Goal: Go to known website: Access a specific website the user already knows

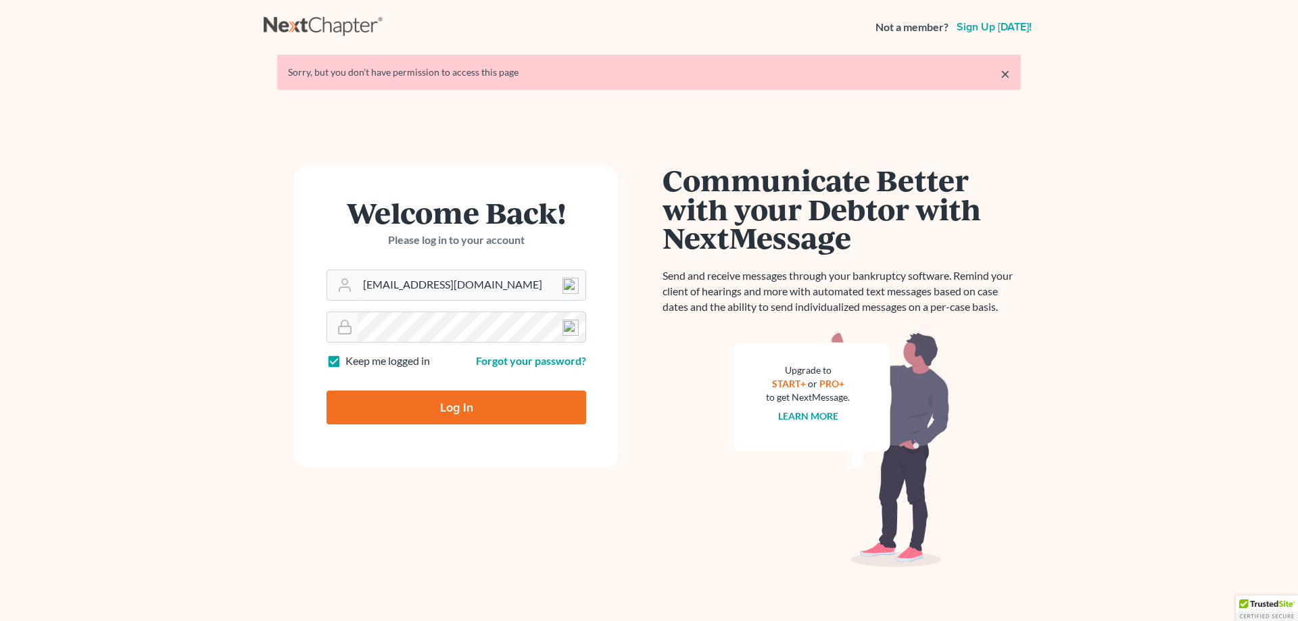
click at [453, 416] on input "Log In" at bounding box center [457, 408] width 260 height 34
type input "Thinking..."
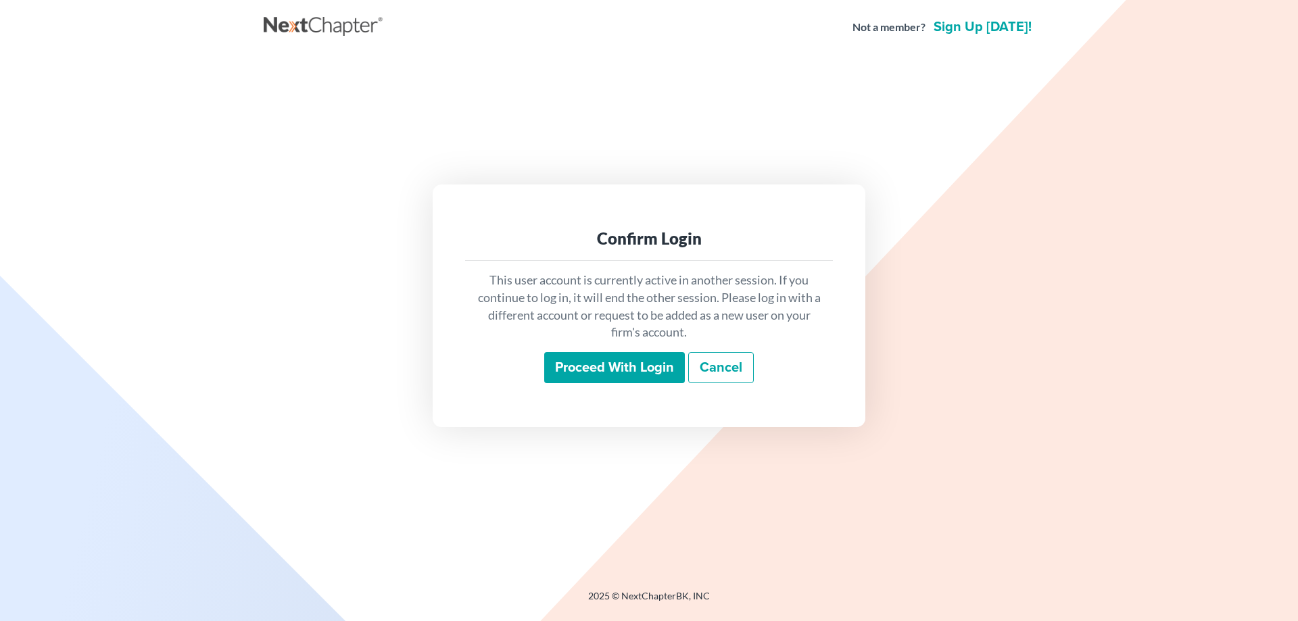
click at [558, 371] on input "Proceed with login" at bounding box center [614, 367] width 141 height 31
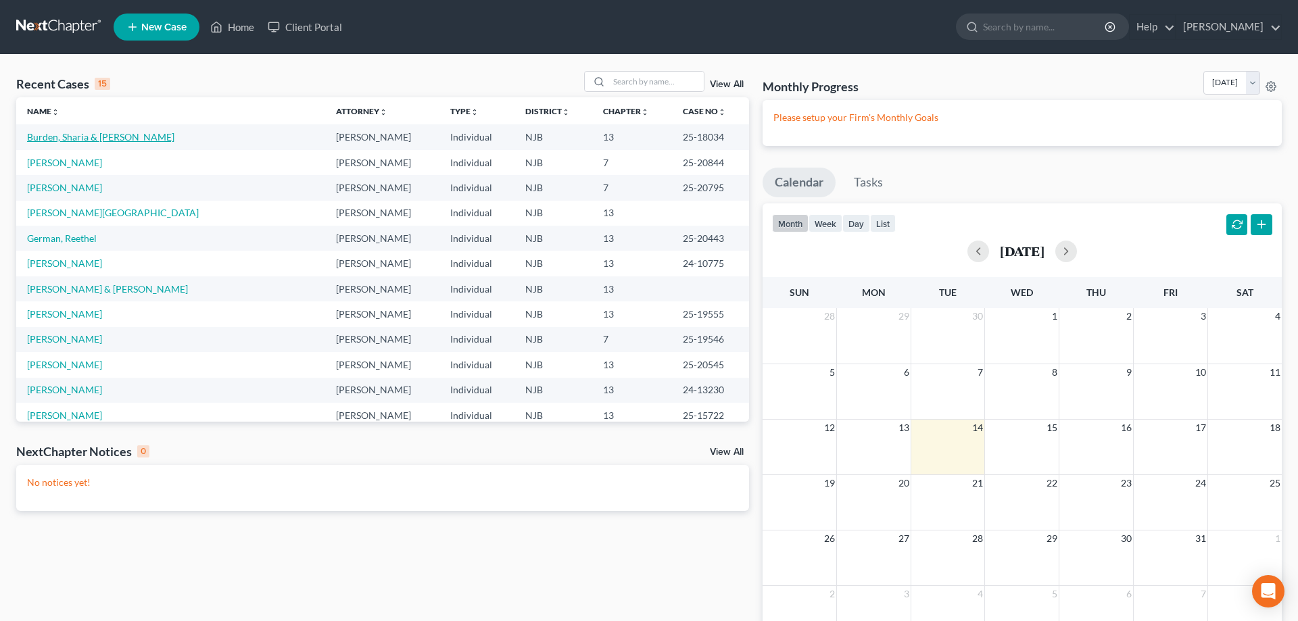
click at [83, 137] on link "Burden, Sharia & Eddie" at bounding box center [100, 136] width 147 height 11
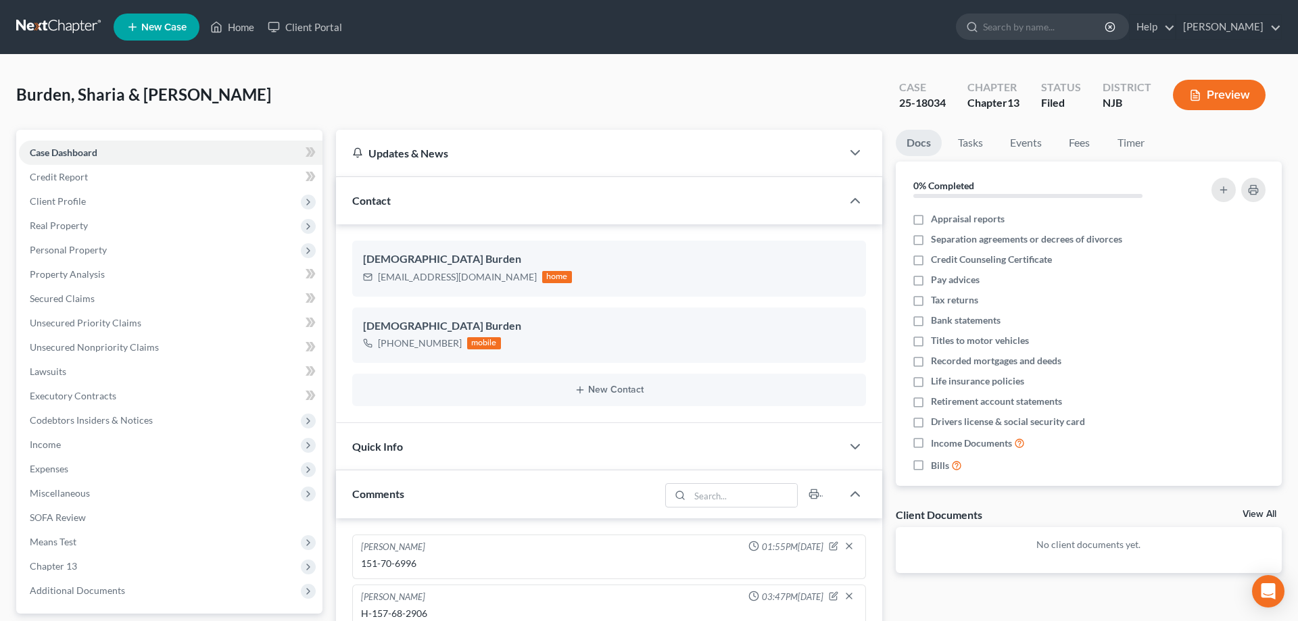
scroll to position [139, 0]
